Goal: Information Seeking & Learning: Learn about a topic

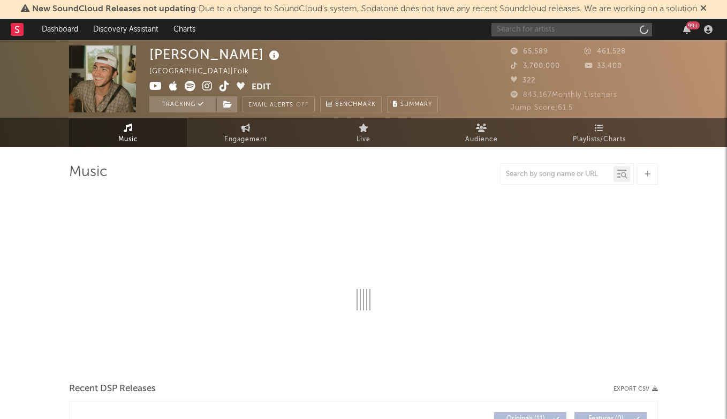
click at [531, 29] on input "text" at bounding box center [572, 29] width 161 height 13
select select "6m"
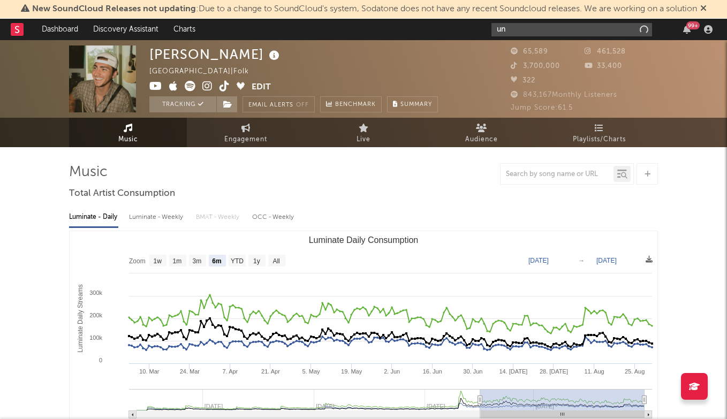
type input "u"
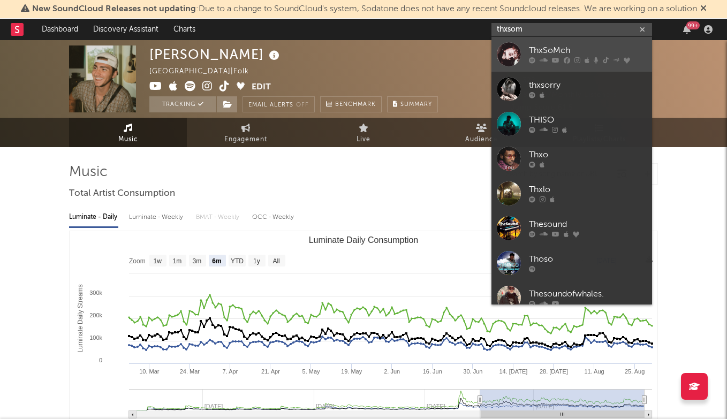
type input "thxsom"
click at [552, 51] on div "ThxSoMch" at bounding box center [588, 50] width 118 height 13
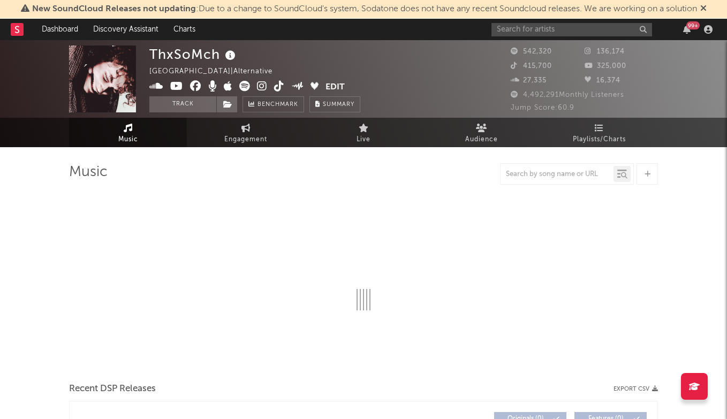
select select "6m"
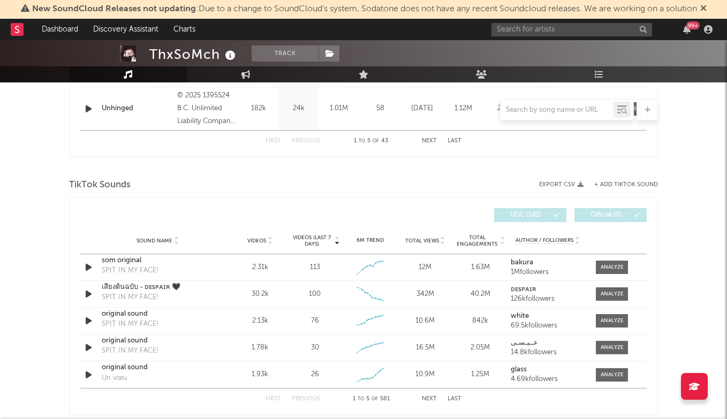
scroll to position [642, 0]
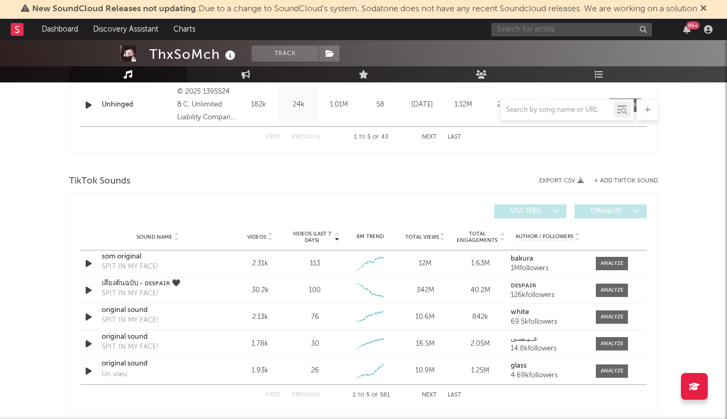
click at [537, 29] on input "text" at bounding box center [572, 29] width 161 height 13
click at [364, 192] on div "TikTok Sounds Export CSV + Add TikTok Sound Videos (last 7 days) Sound Name Vid…" at bounding box center [363, 291] width 589 height 239
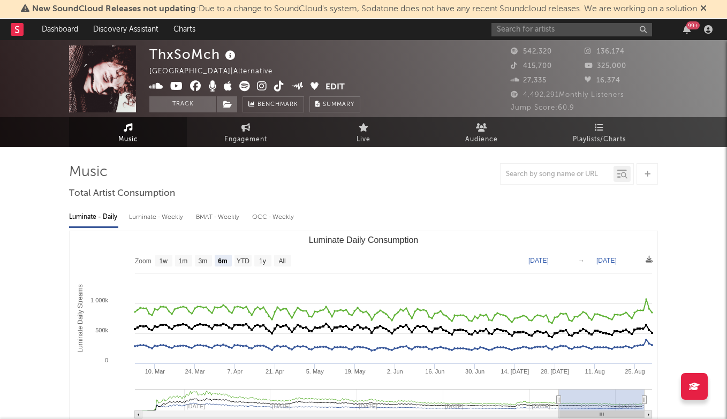
scroll to position [0, 0]
click at [547, 170] on input "text" at bounding box center [557, 174] width 113 height 9
type input "j"
type input "hate"
